Goal: Information Seeking & Learning: Understand process/instructions

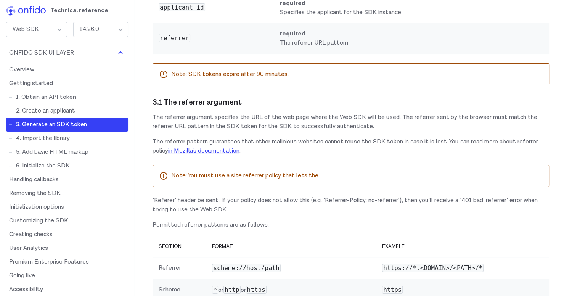
scroll to position [1130, 0]
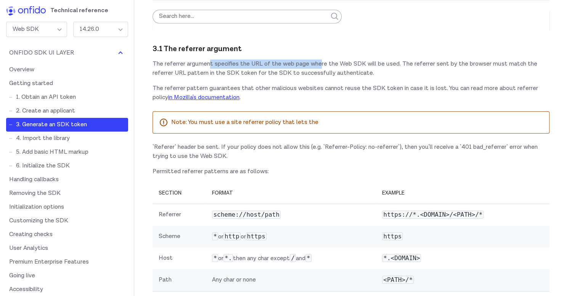
drag, startPoint x: 210, startPoint y: 125, endPoint x: 320, endPoint y: 130, distance: 109.9
click at [320, 78] on p "The referrer argument specifies the URL of the web page where the Web SDK will …" at bounding box center [350, 68] width 397 height 18
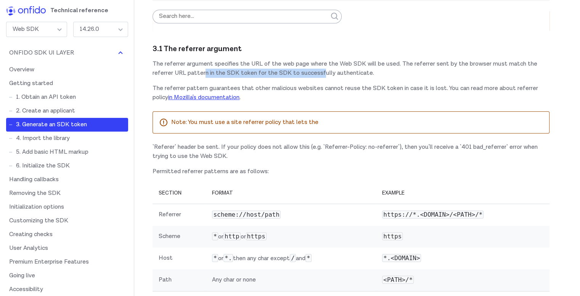
drag, startPoint x: 204, startPoint y: 135, endPoint x: 322, endPoint y: 130, distance: 118.3
click at [322, 78] on p "The referrer argument specifies the URL of the web page where the Web SDK will …" at bounding box center [350, 68] width 397 height 18
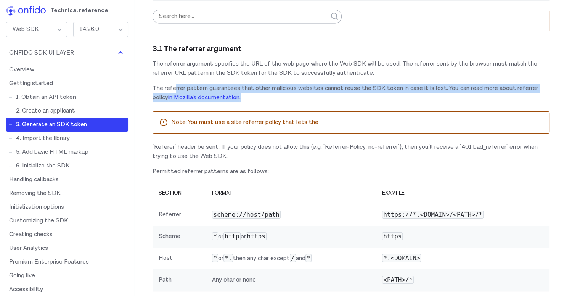
drag, startPoint x: 175, startPoint y: 148, endPoint x: 364, endPoint y: 154, distance: 188.4
click at [364, 102] on p "The referrer pattern guarantees that other malicious websites cannot reuse the …" at bounding box center [350, 93] width 397 height 18
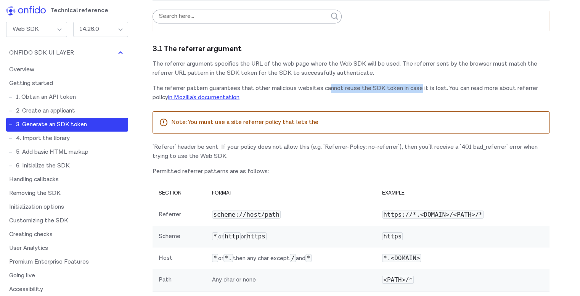
drag, startPoint x: 329, startPoint y: 152, endPoint x: 422, endPoint y: 142, distance: 94.3
click at [422, 142] on div "3.1 The referrer argument The referrer argument specifies the URL of the web pa…" at bounding box center [350, 177] width 397 height 272
drag, startPoint x: 433, startPoint y: 148, endPoint x: 384, endPoint y: 152, distance: 49.4
click at [384, 102] on p "The referrer pattern guarantees that other malicious websites cannot reuse the …" at bounding box center [350, 93] width 397 height 18
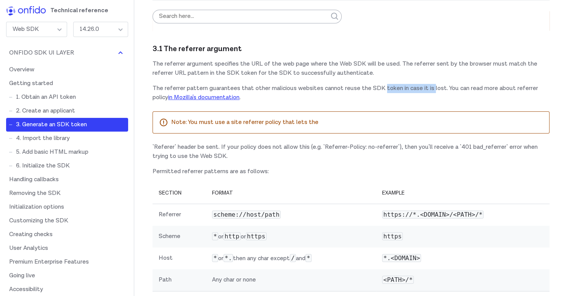
click at [384, 102] on p "The referrer pattern guarantees that other malicious websites cannot reuse the …" at bounding box center [350, 93] width 397 height 18
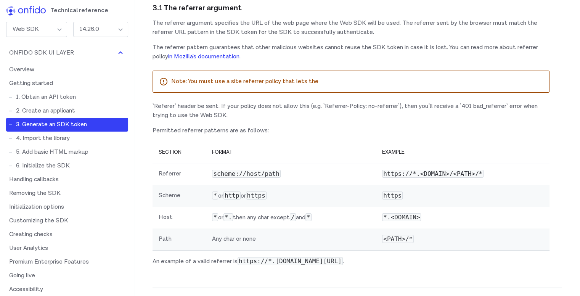
scroll to position [1206, 0]
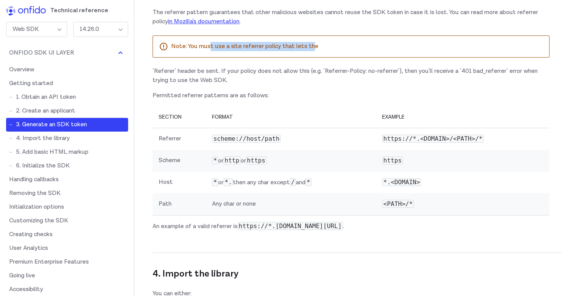
drag, startPoint x: 209, startPoint y: 109, endPoint x: 311, endPoint y: 99, distance: 101.8
click at [311, 58] on div "Note: You must use a site referrer policy that lets the" at bounding box center [350, 46] width 397 height 22
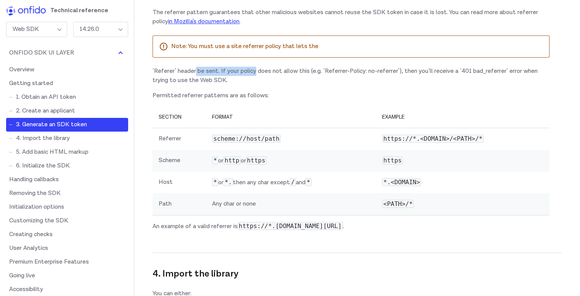
drag, startPoint x: 196, startPoint y: 133, endPoint x: 254, endPoint y: 133, distance: 57.9
click at [254, 133] on div "3.1 The referrer argument The referrer argument specifies the URL of the web pa…" at bounding box center [350, 101] width 397 height 272
drag, startPoint x: 254, startPoint y: 133, endPoint x: 238, endPoint y: 133, distance: 15.6
click at [238, 133] on div "3.1 The referrer argument The referrer argument specifies the URL of the web pa…" at bounding box center [350, 101] width 397 height 272
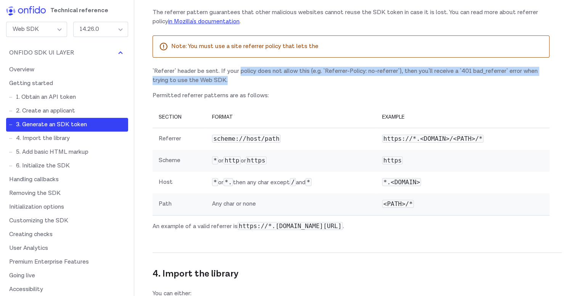
drag, startPoint x: 238, startPoint y: 133, endPoint x: 371, endPoint y: 137, distance: 132.3
click at [371, 137] on div "3.1 The referrer argument The referrer argument specifies the URL of the web pa…" at bounding box center [350, 101] width 397 height 272
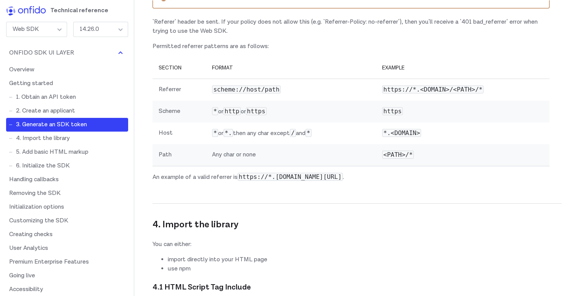
scroll to position [1257, 0]
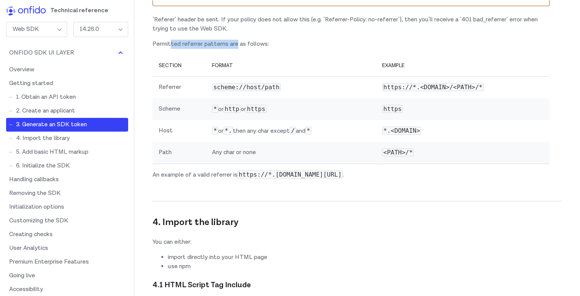
drag, startPoint x: 170, startPoint y: 107, endPoint x: 236, endPoint y: 105, distance: 65.6
click at [236, 49] on p "Permitted referrer patterns are as follows:" at bounding box center [350, 44] width 397 height 9
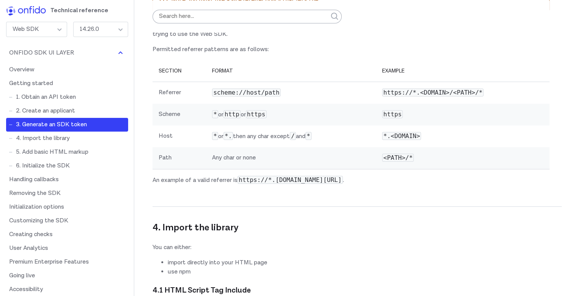
scroll to position [1251, 0]
drag, startPoint x: 230, startPoint y: 60, endPoint x: 259, endPoint y: 67, distance: 29.5
click at [259, 12] on div "Note: You must use a site referrer policy that lets the" at bounding box center [350, 1] width 397 height 22
click at [281, 5] on p "Note: You must use a site referrer policy that lets the" at bounding box center [357, 0] width 372 height 9
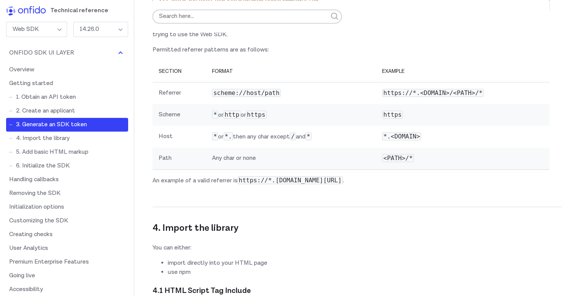
click at [281, 5] on p "Note: You must use a site referrer policy that lets the" at bounding box center [357, 0] width 372 height 9
drag, startPoint x: 186, startPoint y: 85, endPoint x: 209, endPoint y: 87, distance: 23.7
click at [209, 87] on div "3.1 The referrer argument The referrer argument specifies the URL of the web pa…" at bounding box center [350, 56] width 397 height 272
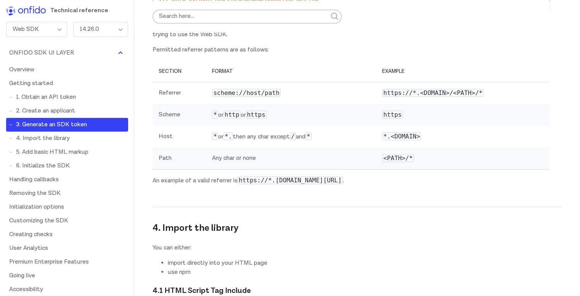
drag, startPoint x: 217, startPoint y: 83, endPoint x: 225, endPoint y: 85, distance: 7.7
click at [225, 85] on div "3.1 The referrer argument The referrer argument specifies the URL of the web pa…" at bounding box center [350, 56] width 397 height 272
drag, startPoint x: 225, startPoint y: 85, endPoint x: 234, endPoint y: 86, distance: 8.8
click at [234, 86] on div "3.1 The referrer argument The referrer argument specifies the URL of the web pa…" at bounding box center [350, 56] width 397 height 272
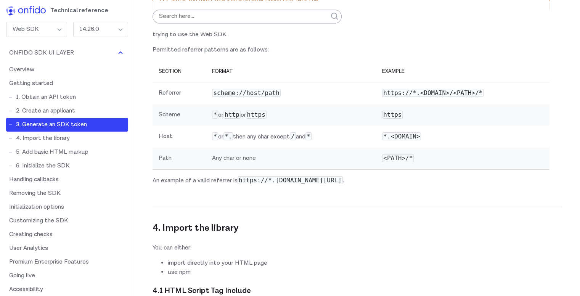
click at [234, 86] on div "3.1 The referrer argument The referrer argument specifies the URL of the web pa…" at bounding box center [350, 56] width 397 height 272
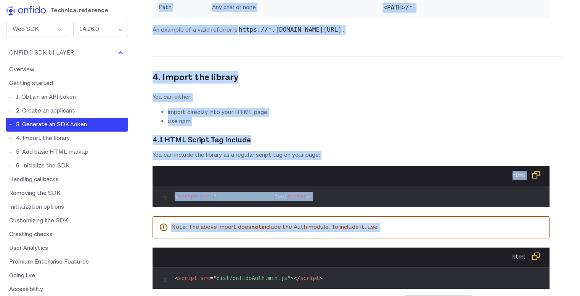
scroll to position [1444, 0]
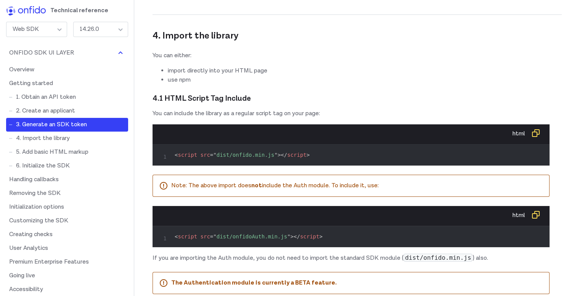
drag, startPoint x: 152, startPoint y: 133, endPoint x: 365, endPoint y: 43, distance: 231.0
copy div "3.1 The referrer argument The referrer argument specifies the URL of the web pa…"
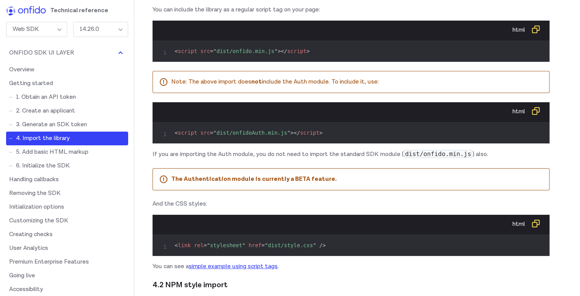
scroll to position [1548, 0]
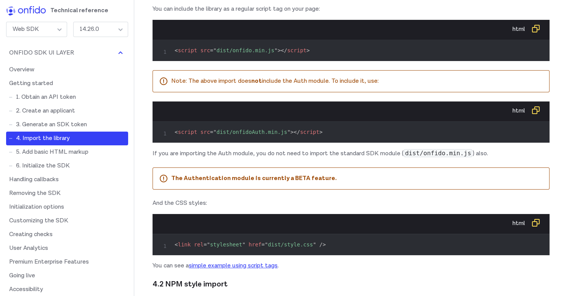
click at [274, 14] on p "You can include the library as a regular script tag on your page:" at bounding box center [350, 9] width 397 height 9
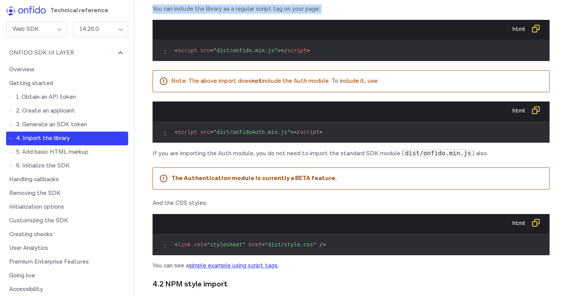
click at [274, 14] on p "You can include the library as a regular script tag on your page:" at bounding box center [350, 9] width 397 height 9
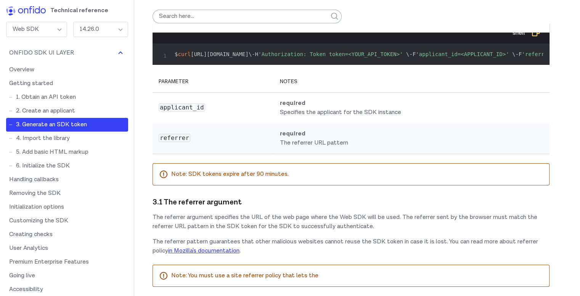
scroll to position [871, 0]
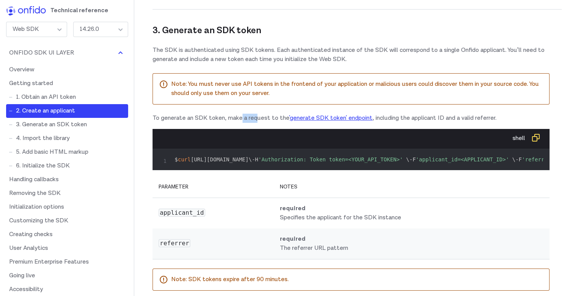
drag, startPoint x: 241, startPoint y: 152, endPoint x: 257, endPoint y: 154, distance: 16.1
click at [257, 123] on p "To generate an SDK token, make a request to the 'generate SDK token' endpoint ,…" at bounding box center [350, 118] width 397 height 9
drag, startPoint x: 395, startPoint y: 148, endPoint x: 477, endPoint y: 150, distance: 82.4
click at [477, 123] on p "To generate an SDK token, make a request to the 'generate SDK token' endpoint ,…" at bounding box center [350, 118] width 397 height 9
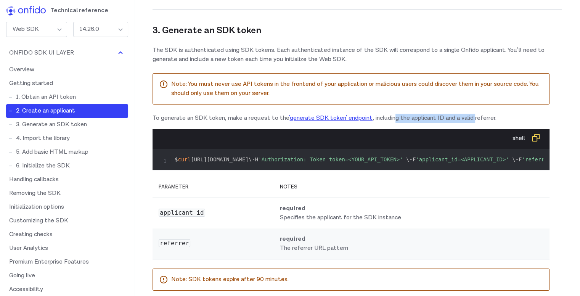
click at [477, 123] on p "To generate an SDK token, make a request to the 'generate SDK token' endpoint ,…" at bounding box center [350, 118] width 397 height 9
click at [194, 64] on p "The SDK is authenticated using SDK tokens. Each authenticated instance of the S…" at bounding box center [350, 55] width 397 height 18
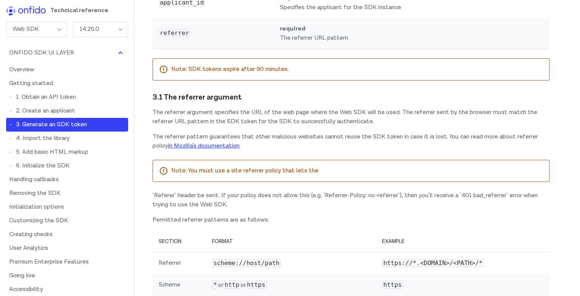
scroll to position [1107, 0]
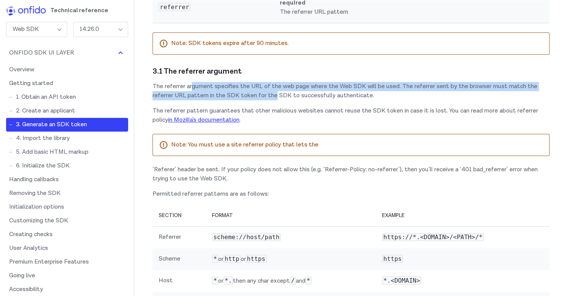
drag, startPoint x: 192, startPoint y: 147, endPoint x: 274, endPoint y: 159, distance: 83.6
click at [274, 100] on p "The referrer argument specifies the URL of the web page where the Web SDK will …" at bounding box center [350, 91] width 397 height 18
drag, startPoint x: 290, startPoint y: 151, endPoint x: 314, endPoint y: 155, distance: 24.3
click at [314, 100] on p "The referrer argument specifies the URL of the web page where the Web SDK will …" at bounding box center [350, 91] width 397 height 18
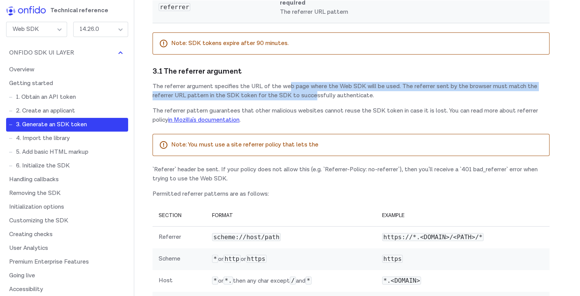
click at [314, 100] on p "The referrer argument specifies the URL of the web page where the Web SDK will …" at bounding box center [350, 91] width 397 height 18
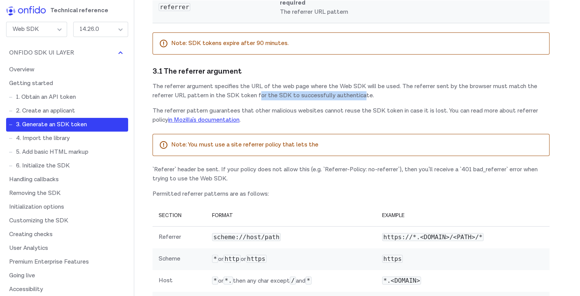
drag, startPoint x: 258, startPoint y: 156, endPoint x: 363, endPoint y: 157, distance: 105.2
click at [363, 100] on p "The referrer argument specifies the URL of the web page where the Web SDK will …" at bounding box center [350, 91] width 397 height 18
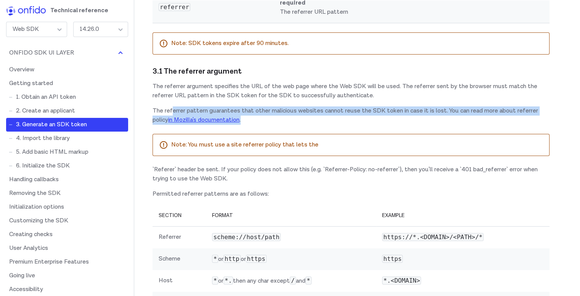
drag, startPoint x: 171, startPoint y: 169, endPoint x: 332, endPoint y: 183, distance: 161.5
click at [332, 125] on p "The referrer pattern guarantees that other malicious websites cannot reuse the …" at bounding box center [350, 115] width 397 height 18
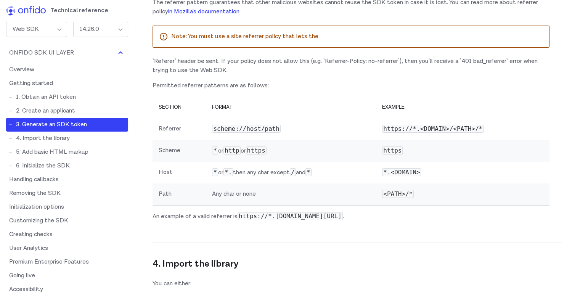
scroll to position [1217, 0]
